Goal: Task Accomplishment & Management: Manage account settings

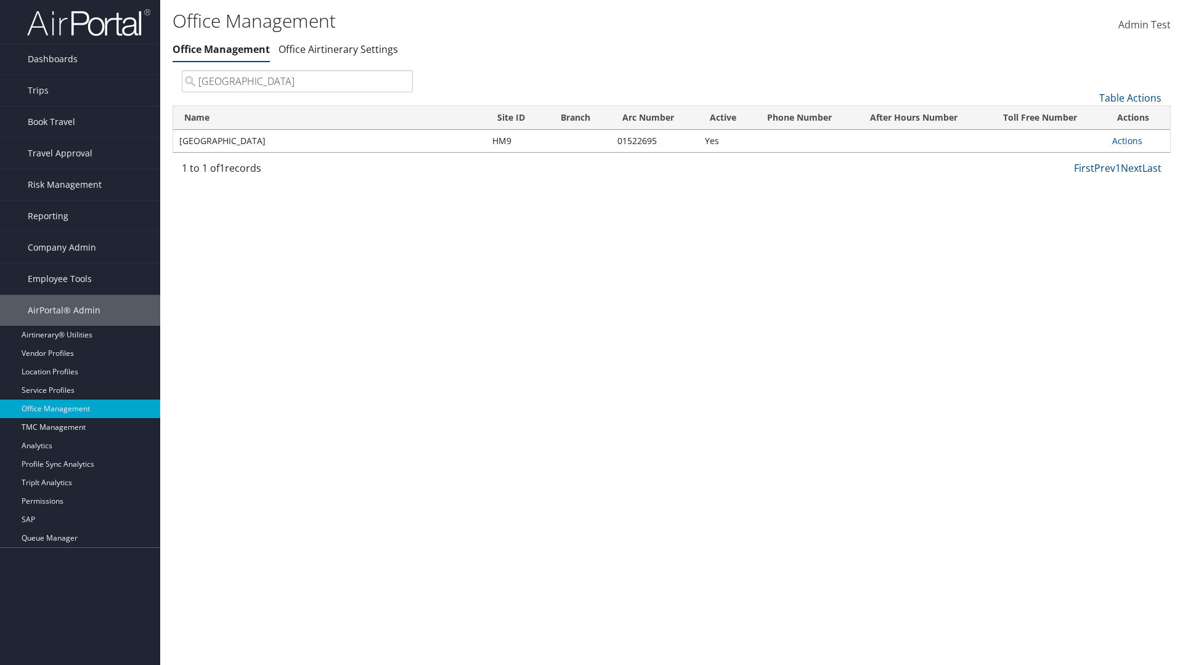
type input "[GEOGRAPHIC_DATA]"
click at [1127, 140] on link "Actions" at bounding box center [1127, 141] width 30 height 12
click at [0, 0] on link "Manage Banner Ads" at bounding box center [0, 0] width 0 height 0
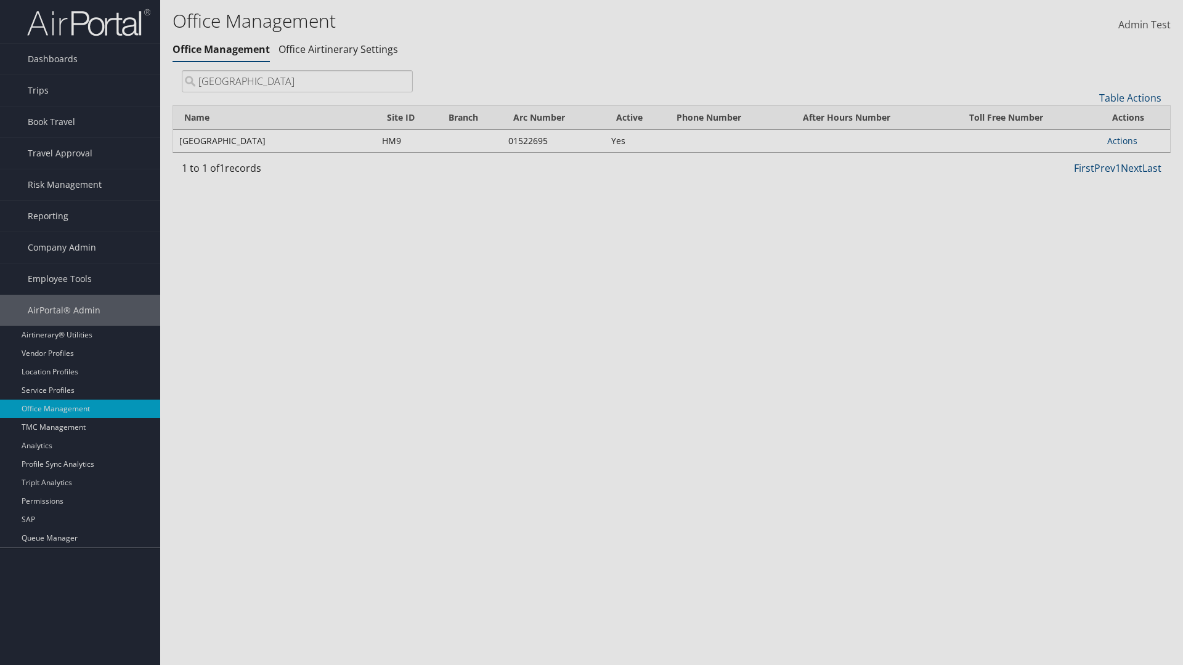
click at [0, 0] on link "Table Actions" at bounding box center [0, 0] width 0 height 0
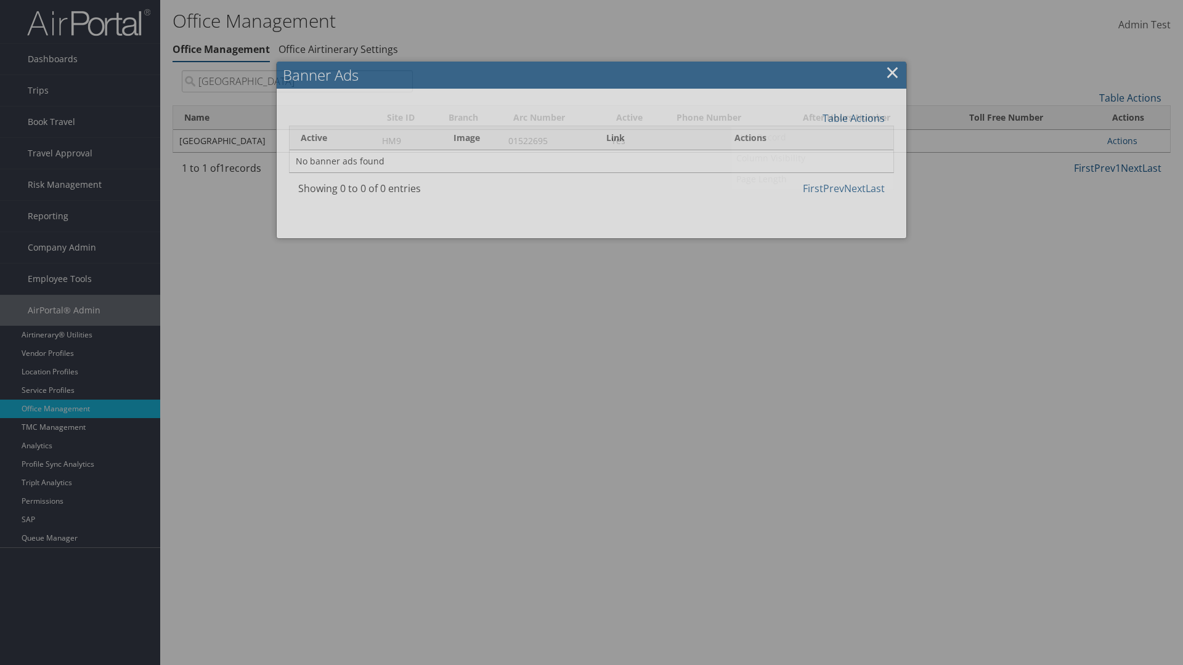
click at [812, 179] on link "Page Length" at bounding box center [812, 179] width 162 height 21
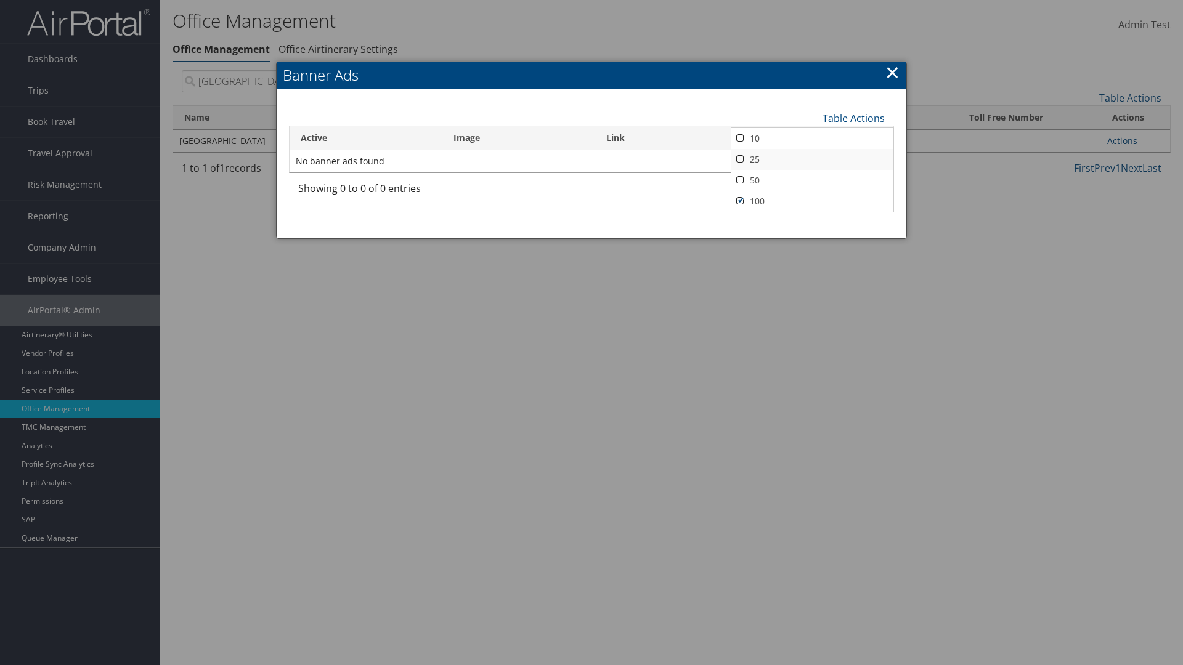
click at [812, 159] on link "25" at bounding box center [812, 159] width 162 height 21
click at [853, 118] on link "Table Actions" at bounding box center [854, 119] width 62 height 14
click at [812, 180] on link "50" at bounding box center [812, 180] width 162 height 21
click at [853, 118] on link "Table Actions" at bounding box center [854, 119] width 62 height 14
click at [812, 201] on link "100" at bounding box center [812, 201] width 162 height 21
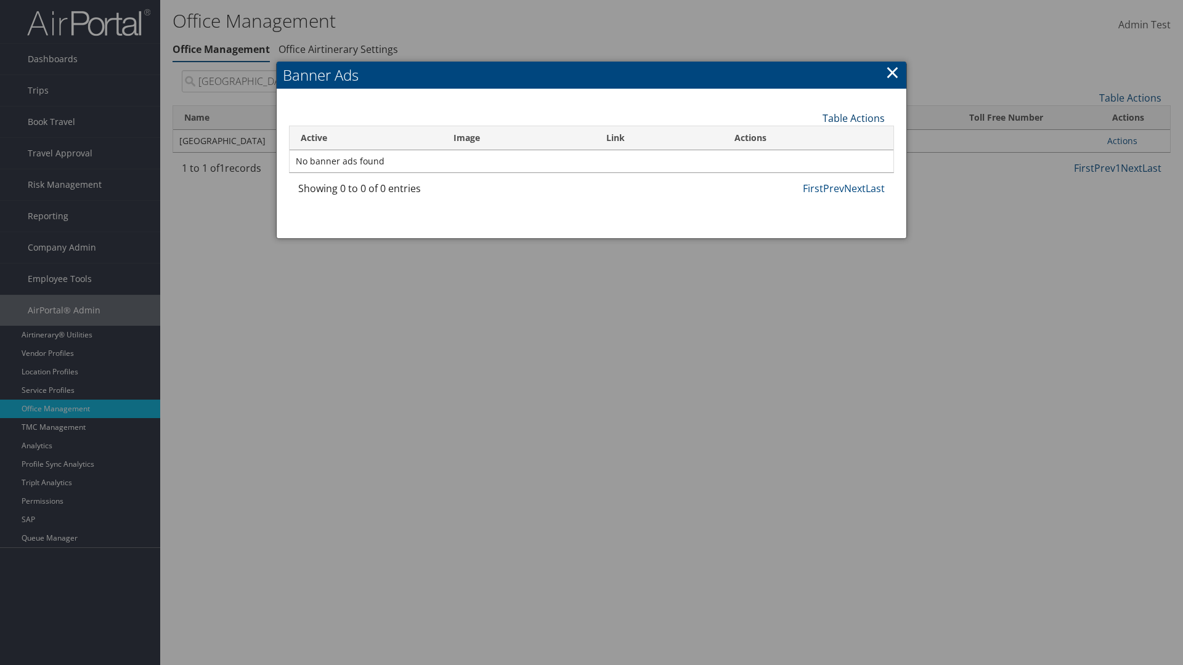
click at [853, 118] on link "Table Actions" at bounding box center [854, 119] width 62 height 14
click at [812, 138] on link "Active" at bounding box center [812, 138] width 162 height 21
